Goal: Transaction & Acquisition: Purchase product/service

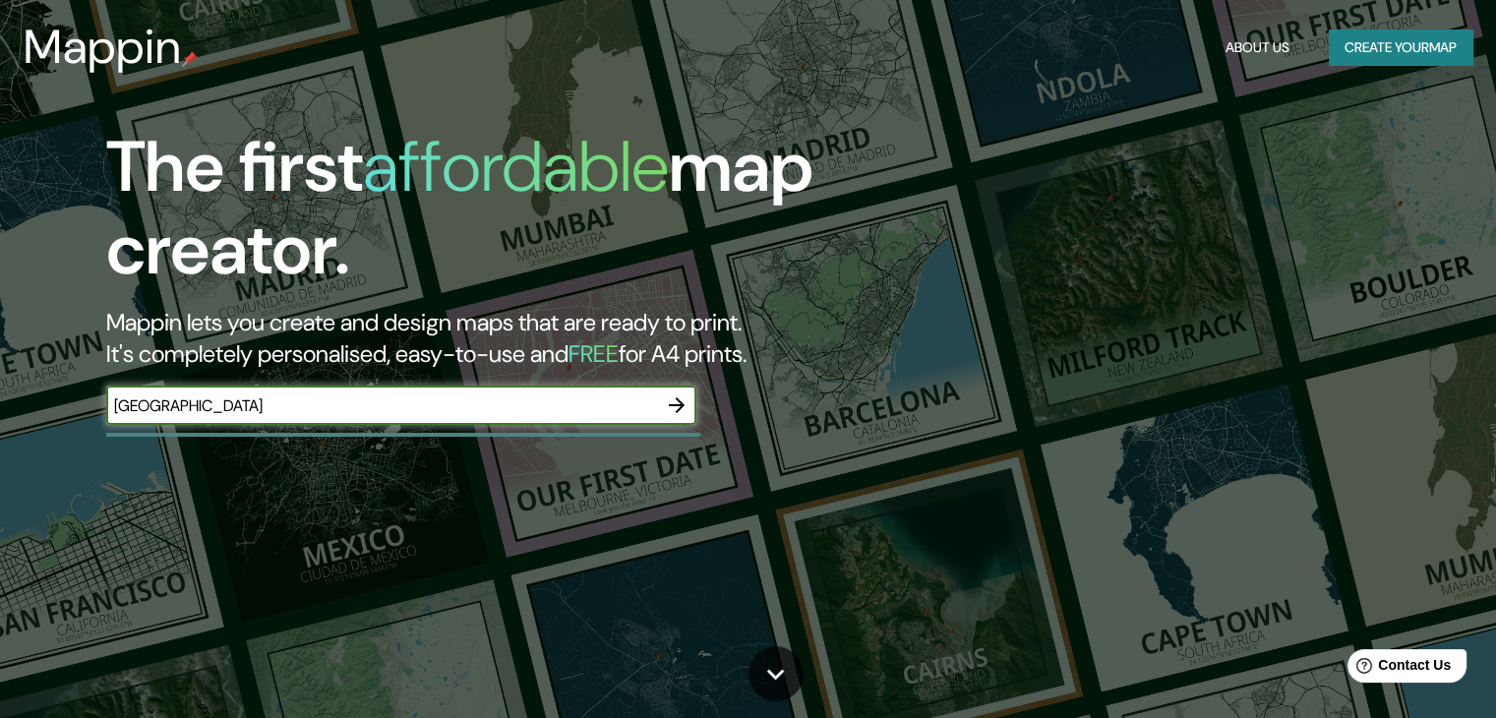
type input "[GEOGRAPHIC_DATA]"
click at [681, 406] on icon "button" at bounding box center [677, 405] width 16 height 16
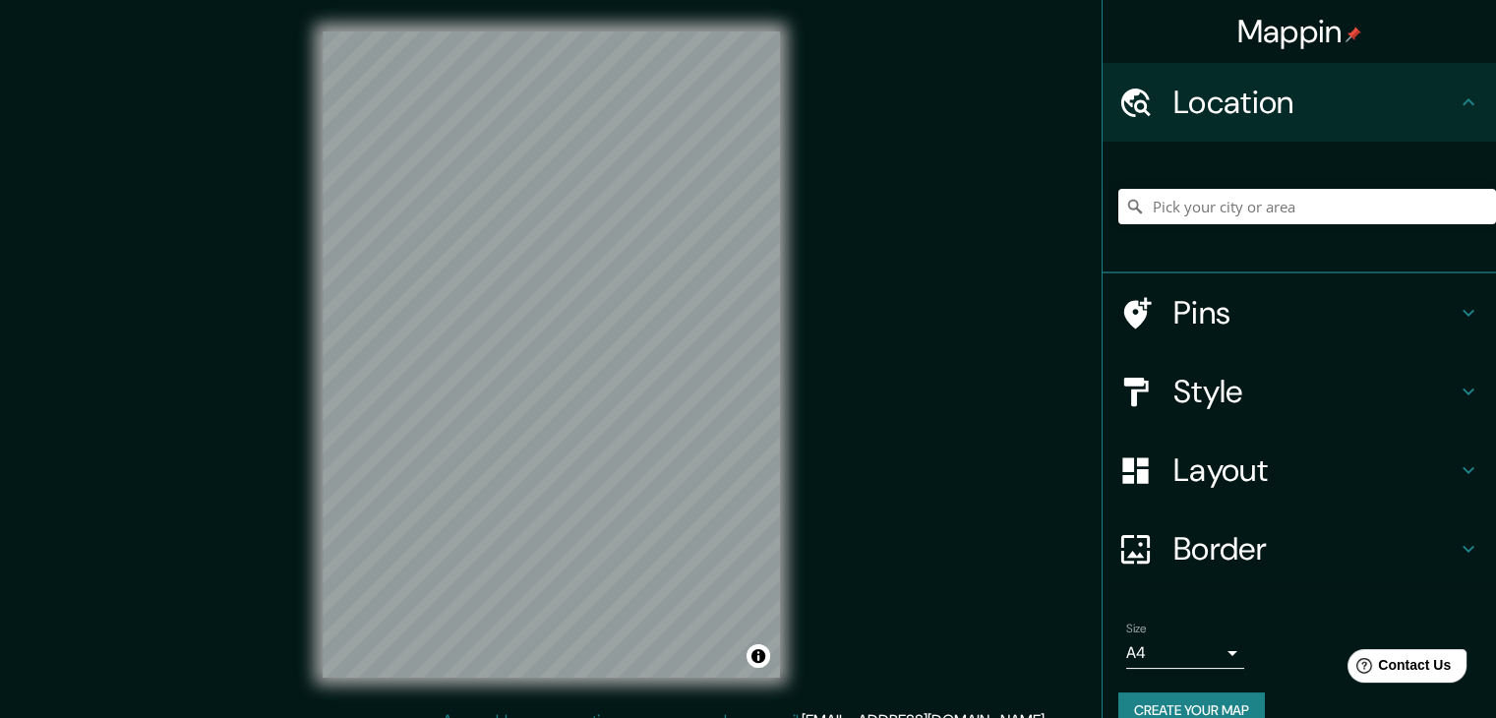
click at [1338, 116] on h4 "Location" at bounding box center [1315, 102] width 283 height 39
click at [1457, 100] on icon at bounding box center [1469, 103] width 24 height 24
click at [1363, 207] on input "Pick your city or area" at bounding box center [1308, 206] width 378 height 35
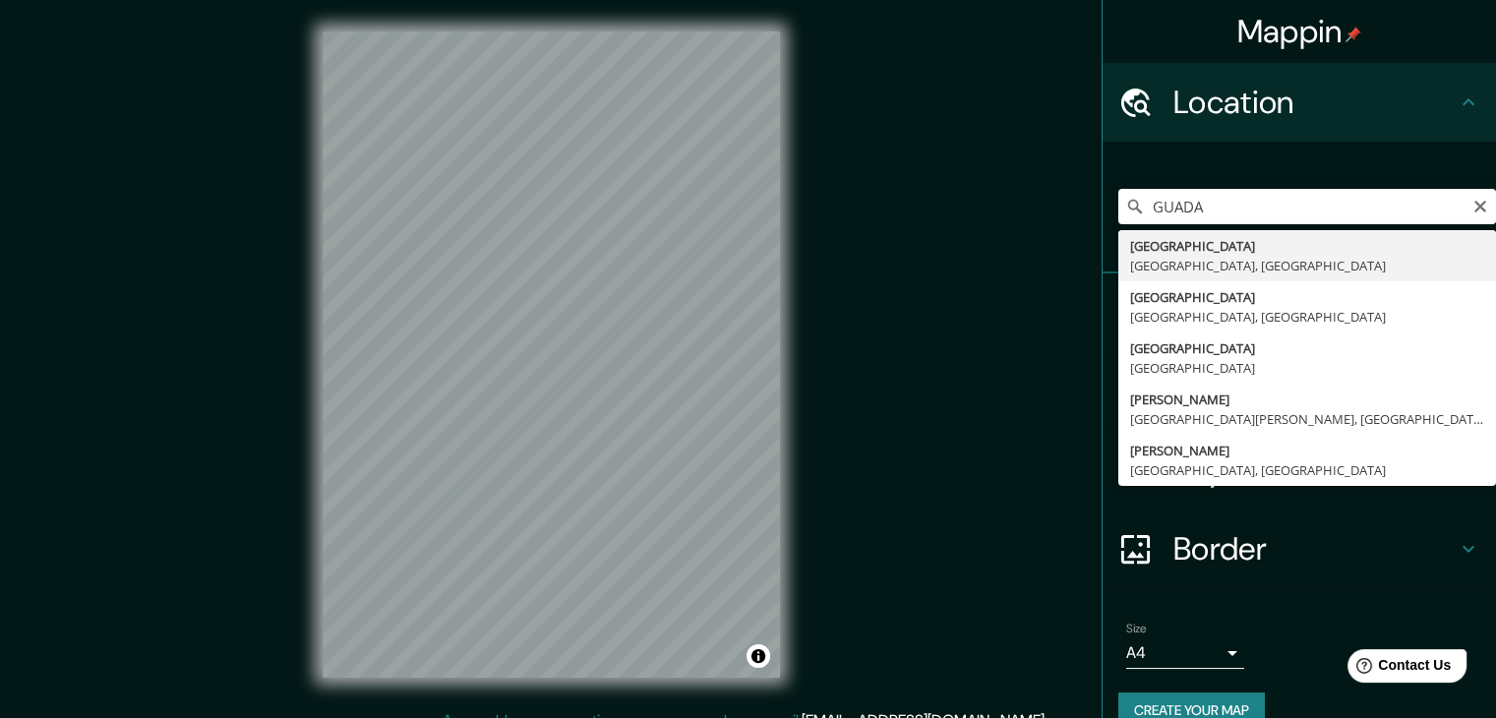
type input "Guadalajara, Jalisco, Mexico"
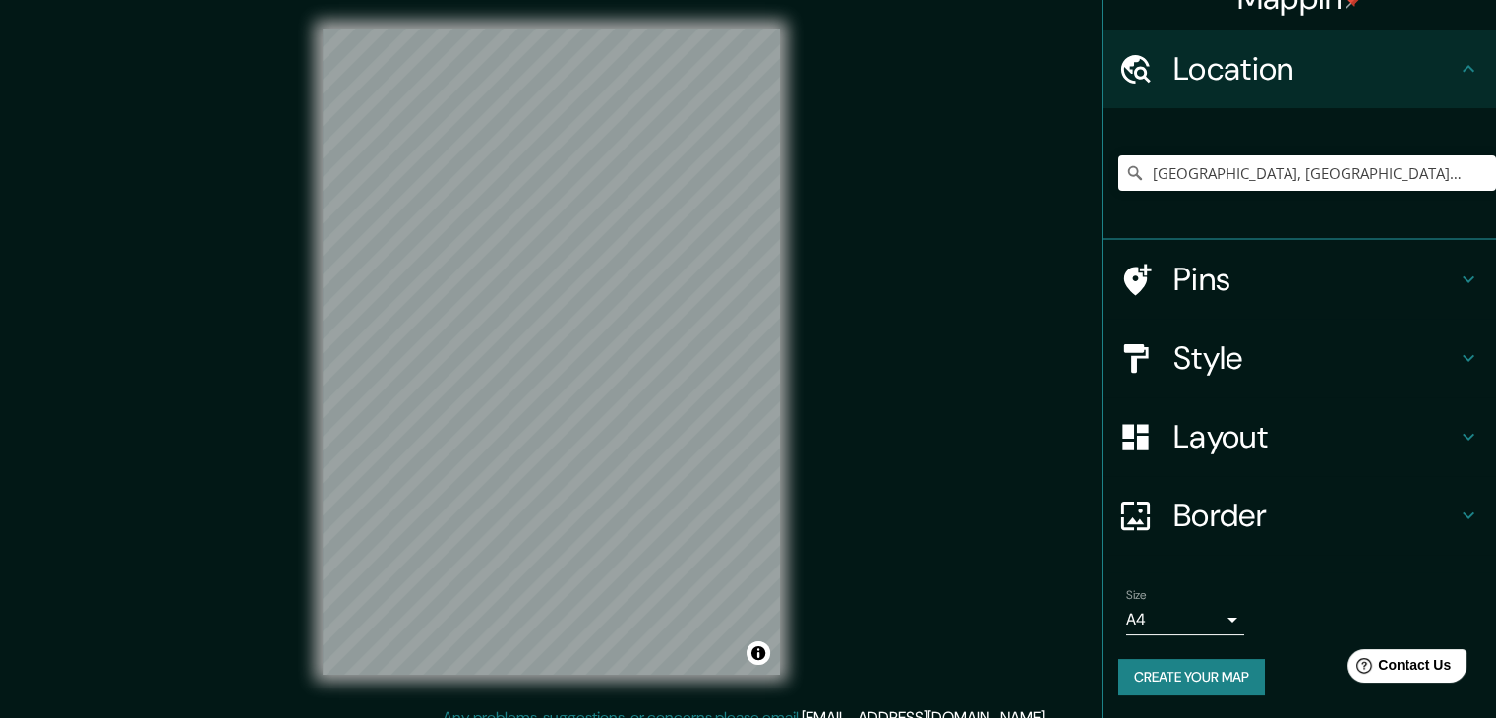
scroll to position [23, 0]
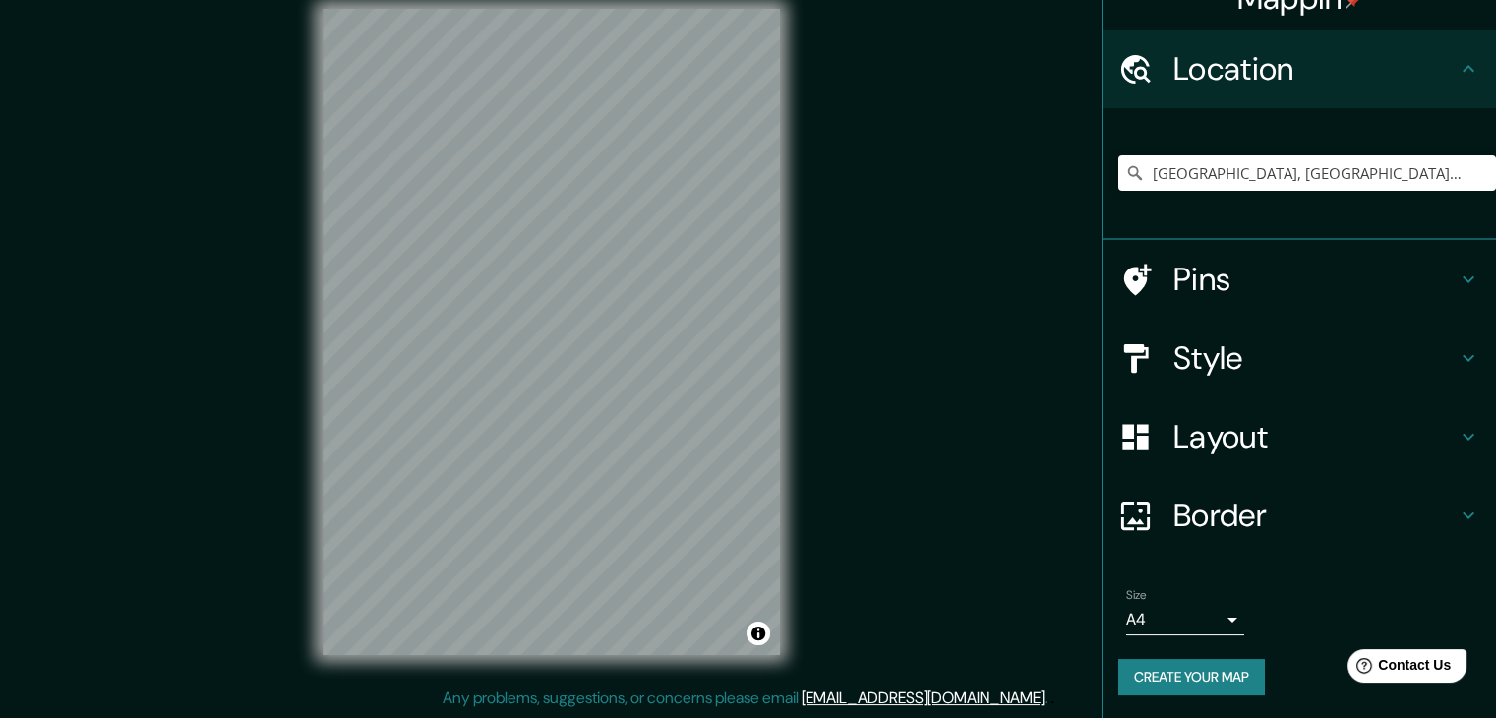
click at [1206, 619] on body "Mappin Location Guadalajara, Jalisco, Mexico Pins Style Layout Border Choose a …" at bounding box center [748, 336] width 1496 height 718
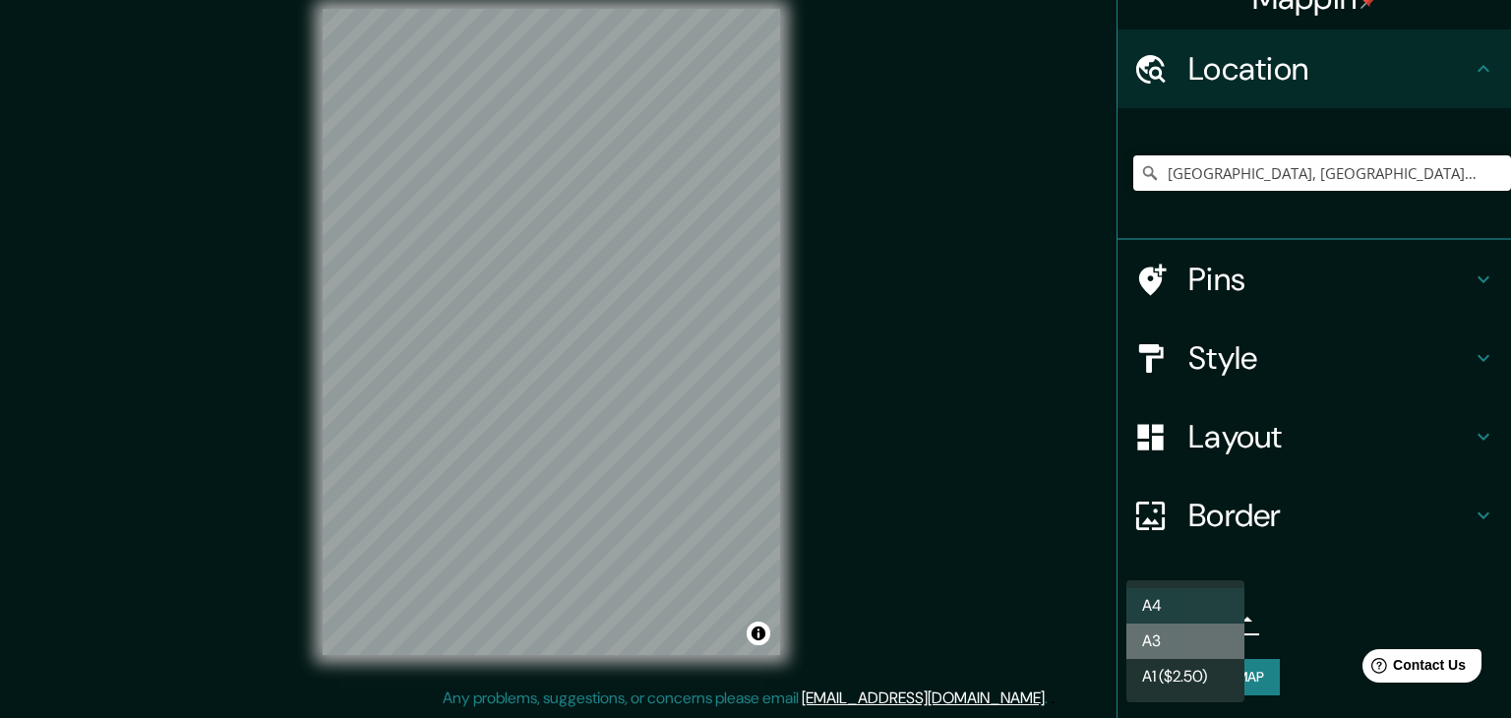
click at [1215, 640] on li "A3" at bounding box center [1185, 641] width 118 height 35
type input "a4"
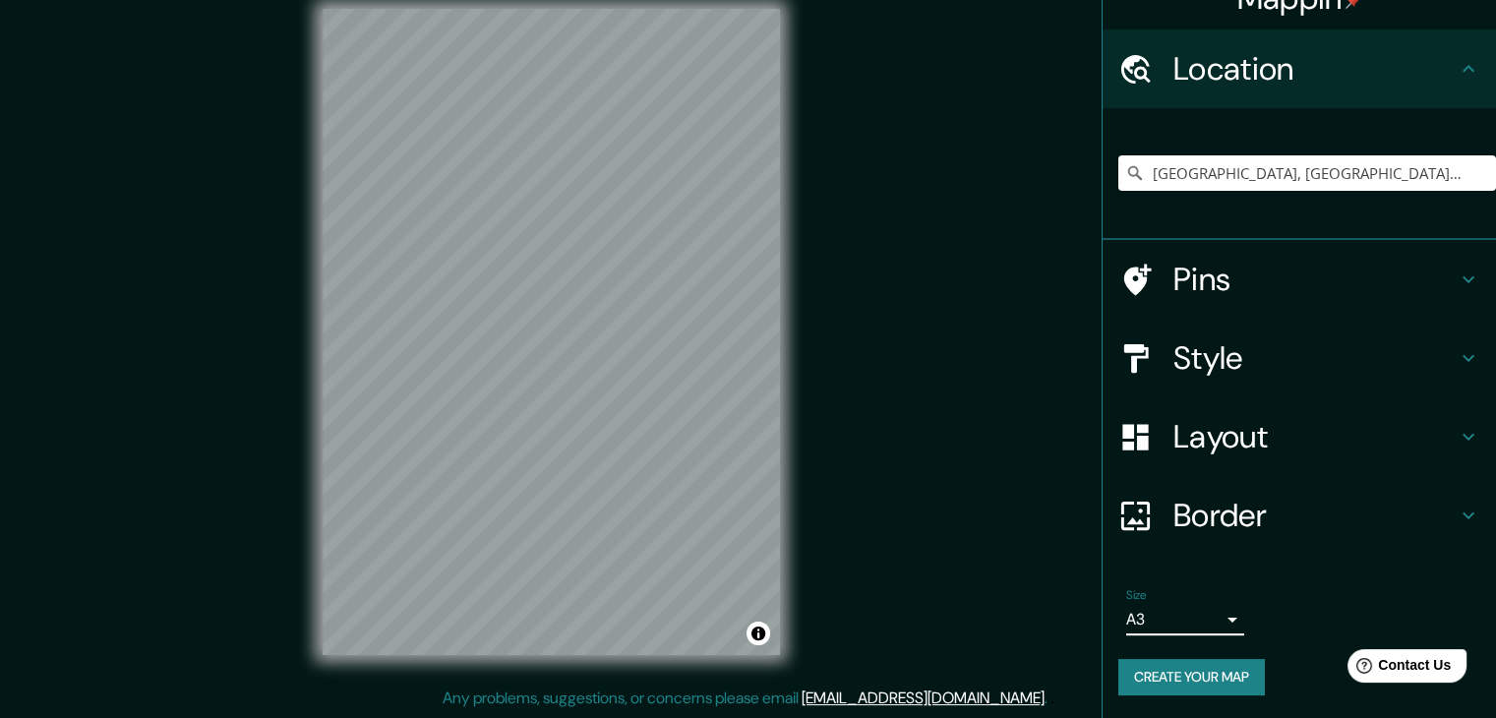
click at [1220, 682] on button "Create your map" at bounding box center [1192, 677] width 147 height 36
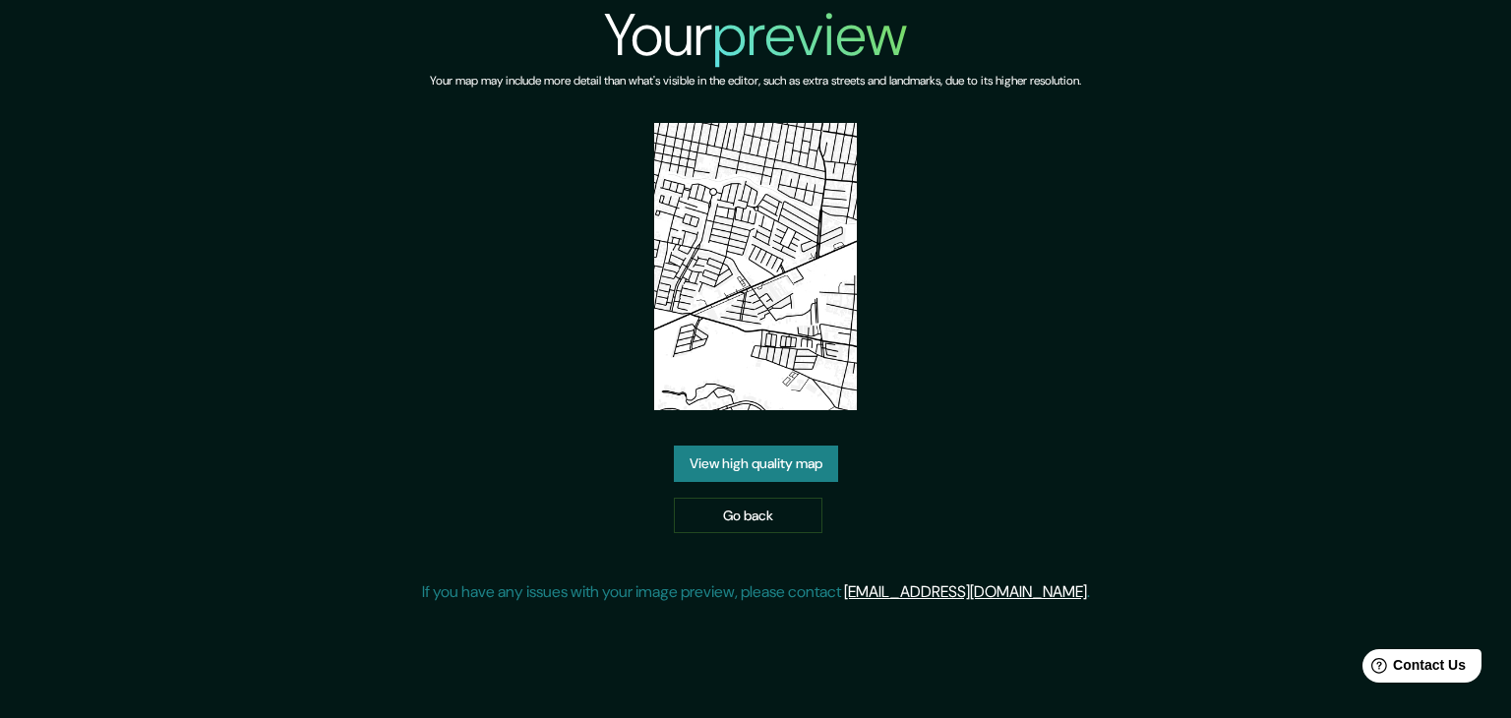
drag, startPoint x: 1403, startPoint y: 126, endPoint x: 1402, endPoint y: 142, distance: 15.8
click at [1403, 126] on div "Your preview Your map may include more detail than what's visible in the editor…" at bounding box center [755, 310] width 1511 height 620
click at [818, 466] on link "View high quality map" at bounding box center [756, 464] width 164 height 36
